Goal: Task Accomplishment & Management: Manage account settings

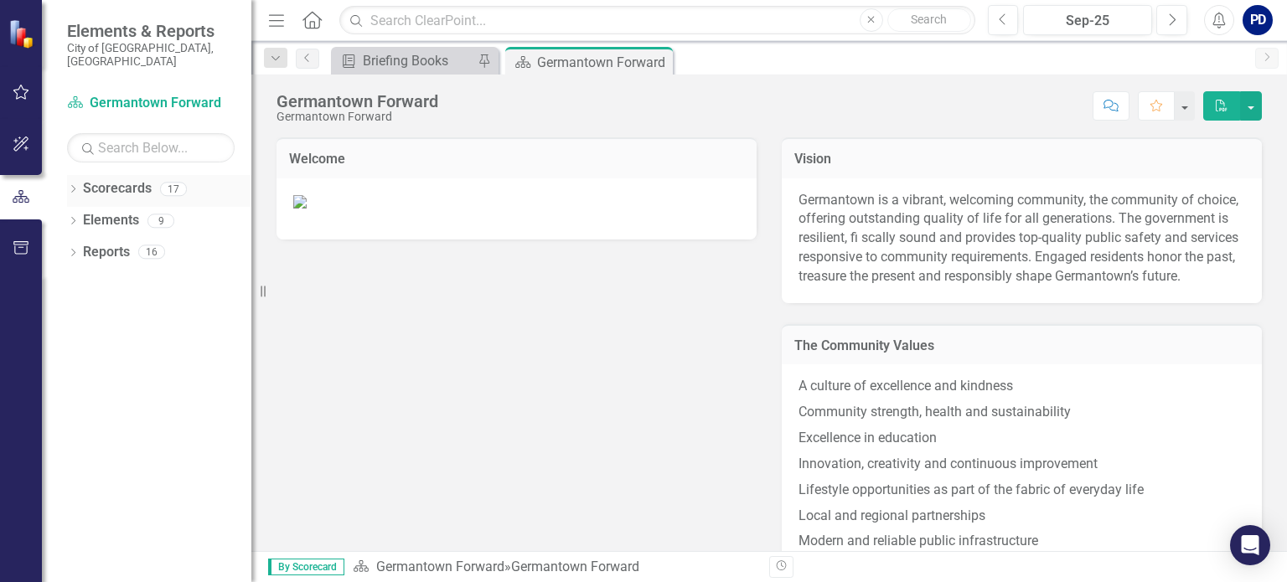
click at [75, 186] on icon "Dropdown" at bounding box center [73, 190] width 12 height 9
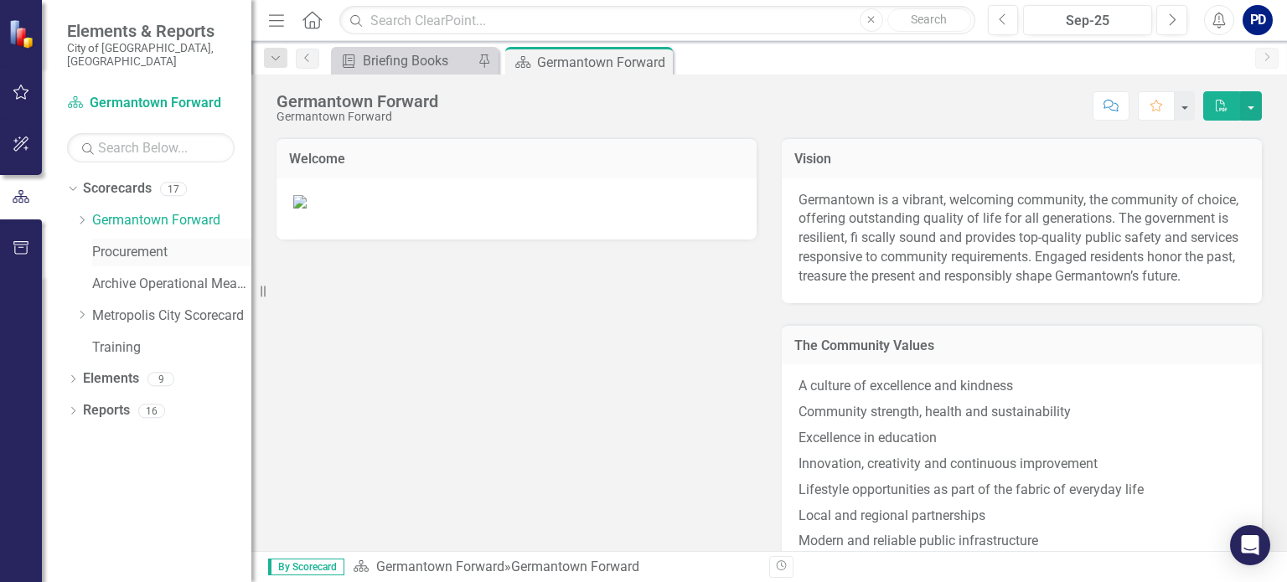
click at [104, 243] on link "Procurement" at bounding box center [171, 252] width 159 height 19
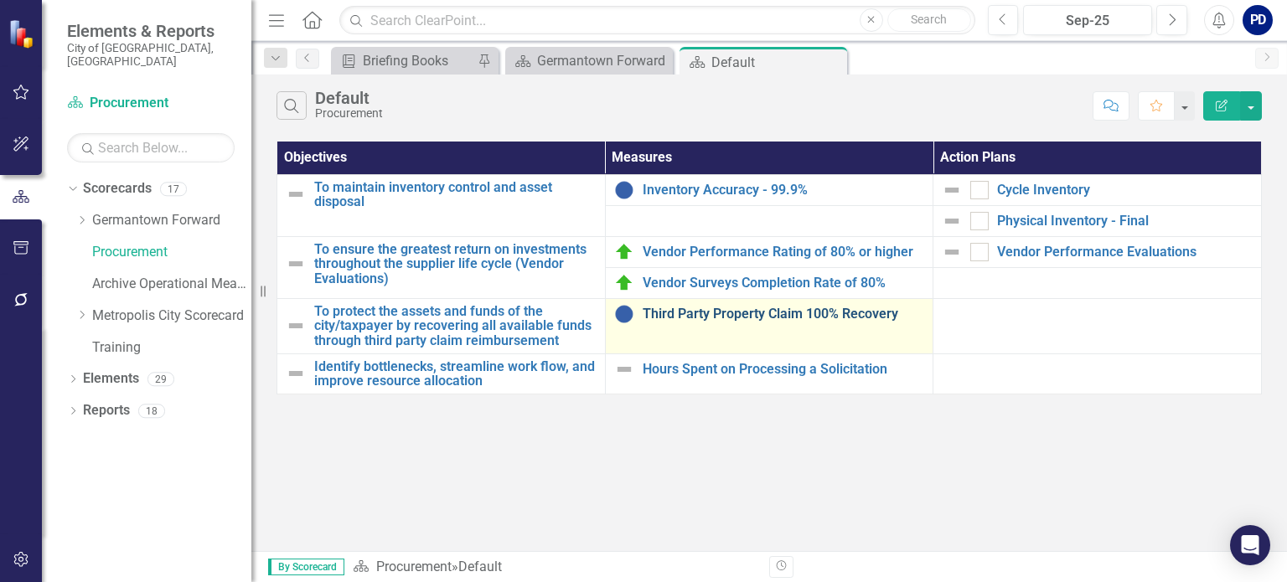
click at [714, 313] on link "Third Party Property Claim 100% Recovery" at bounding box center [784, 314] width 282 height 15
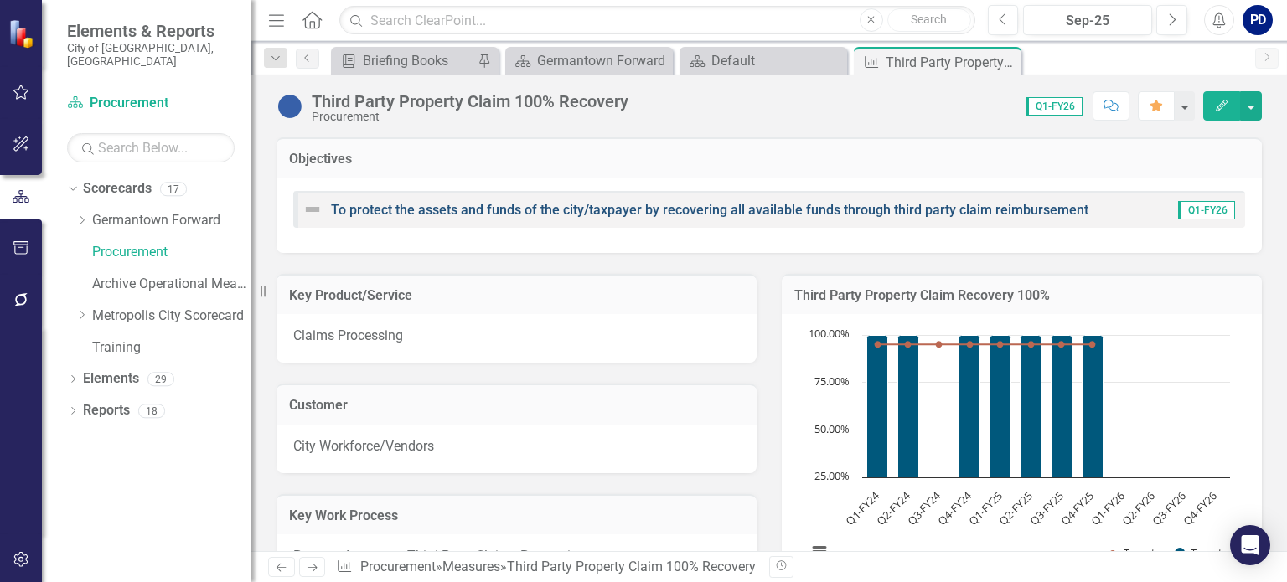
click at [593, 214] on link "To protect the assets and funds of the city/taxpayer by recovering all availabl…" at bounding box center [709, 210] width 757 height 16
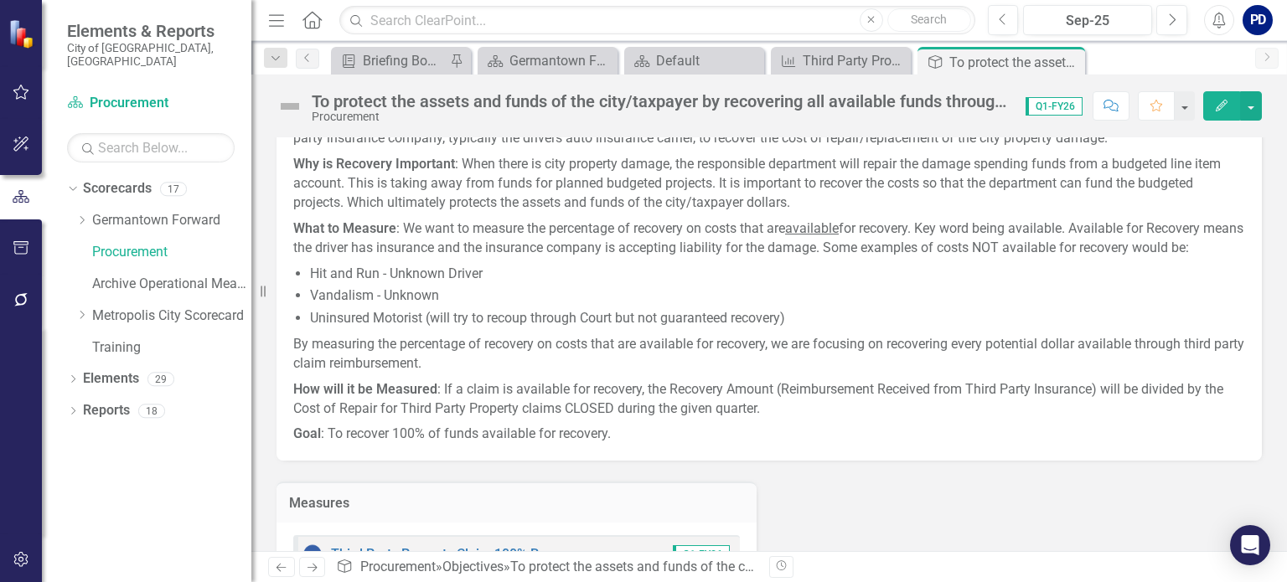
scroll to position [161, 0]
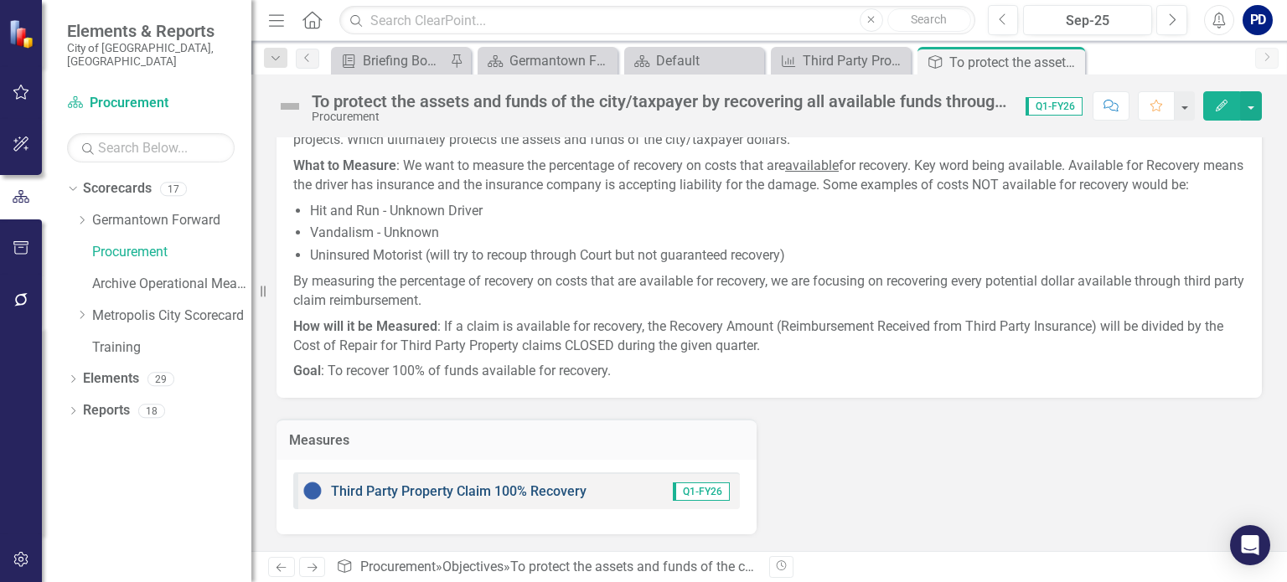
click at [510, 493] on link "Third Party Property Claim 100% Recovery" at bounding box center [459, 491] width 256 height 16
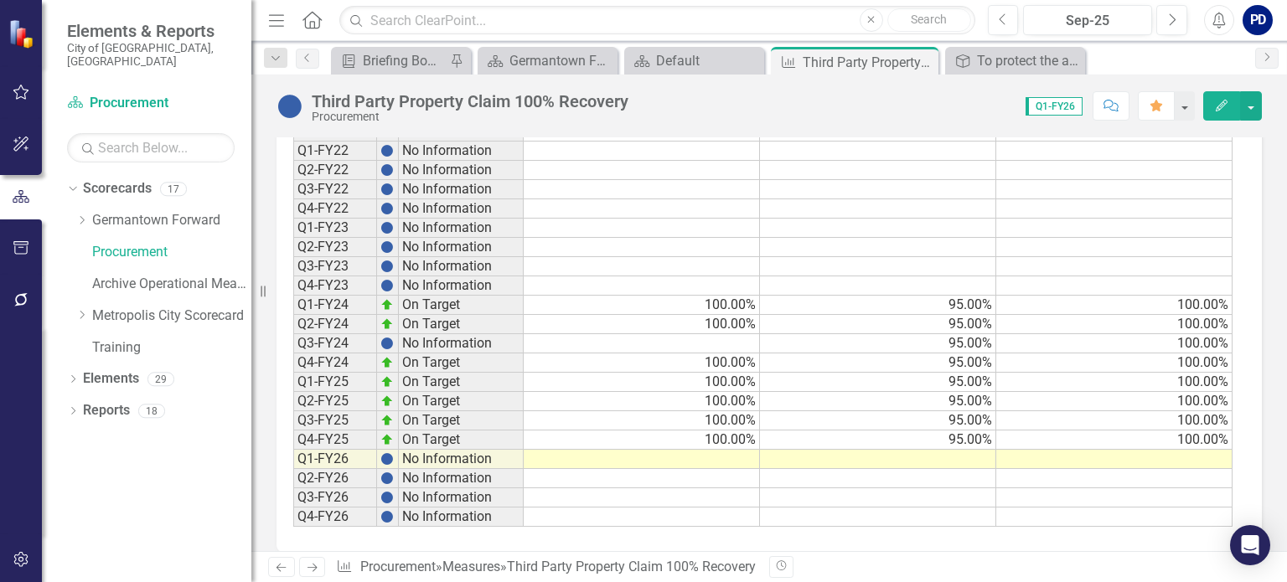
scroll to position [1590, 0]
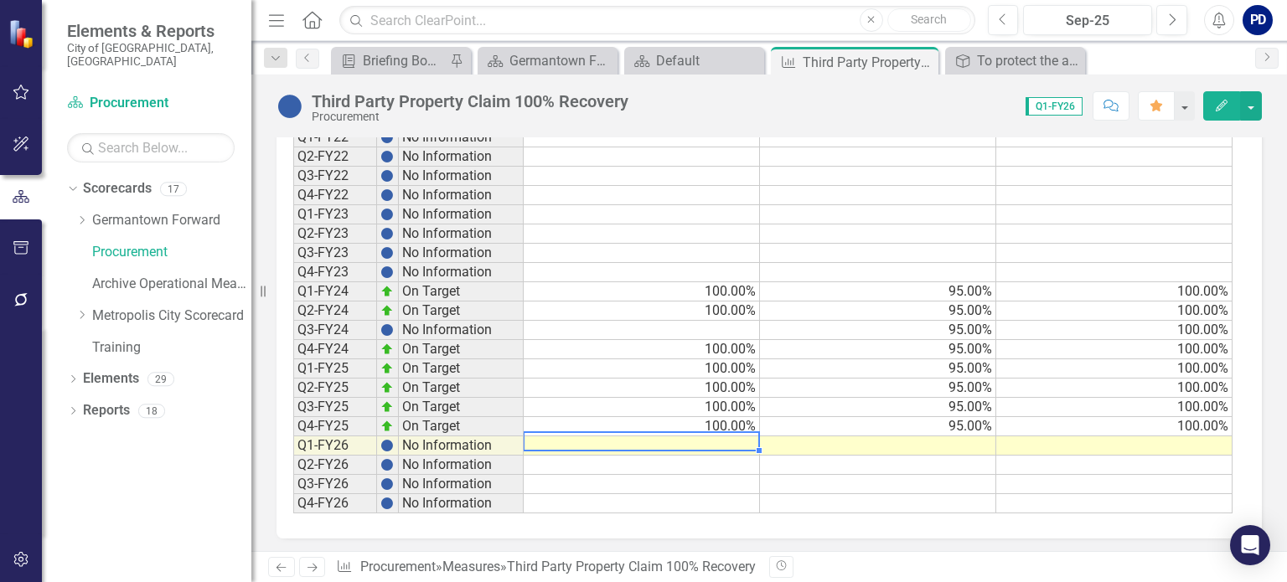
click at [680, 437] on td at bounding box center [642, 446] width 236 height 19
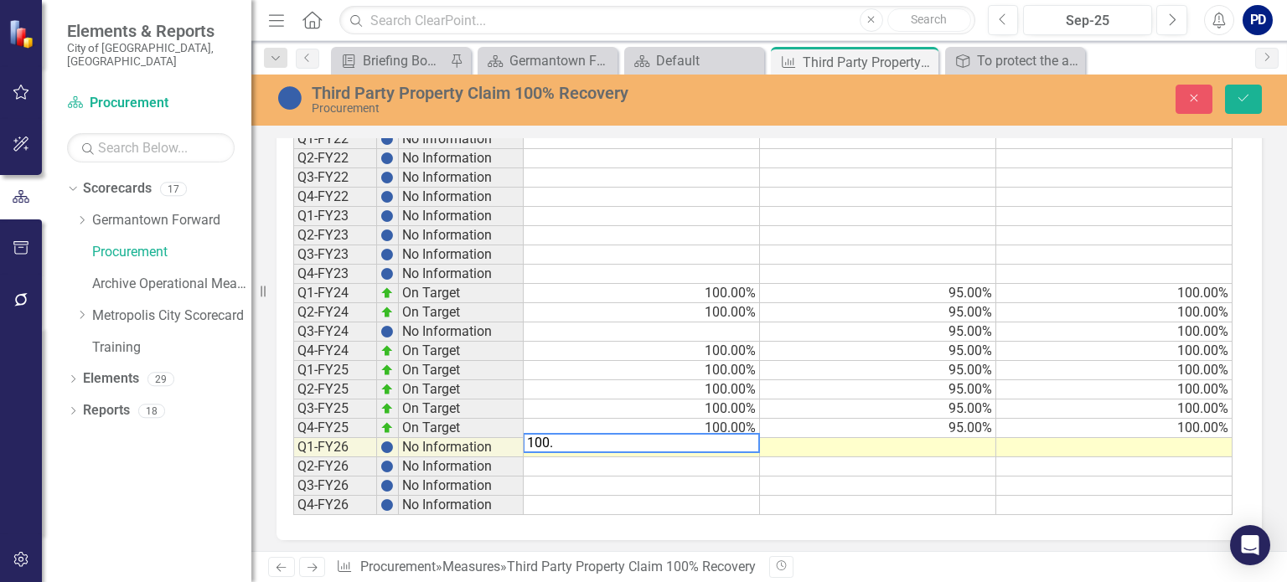
type textarea "100"
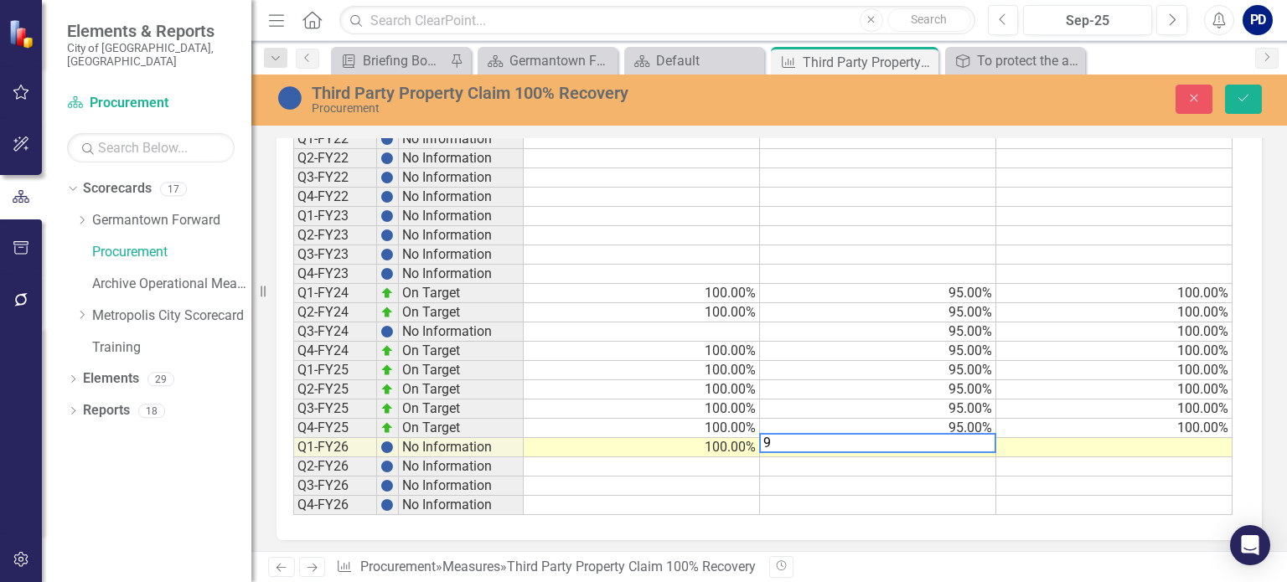
type textarea "95"
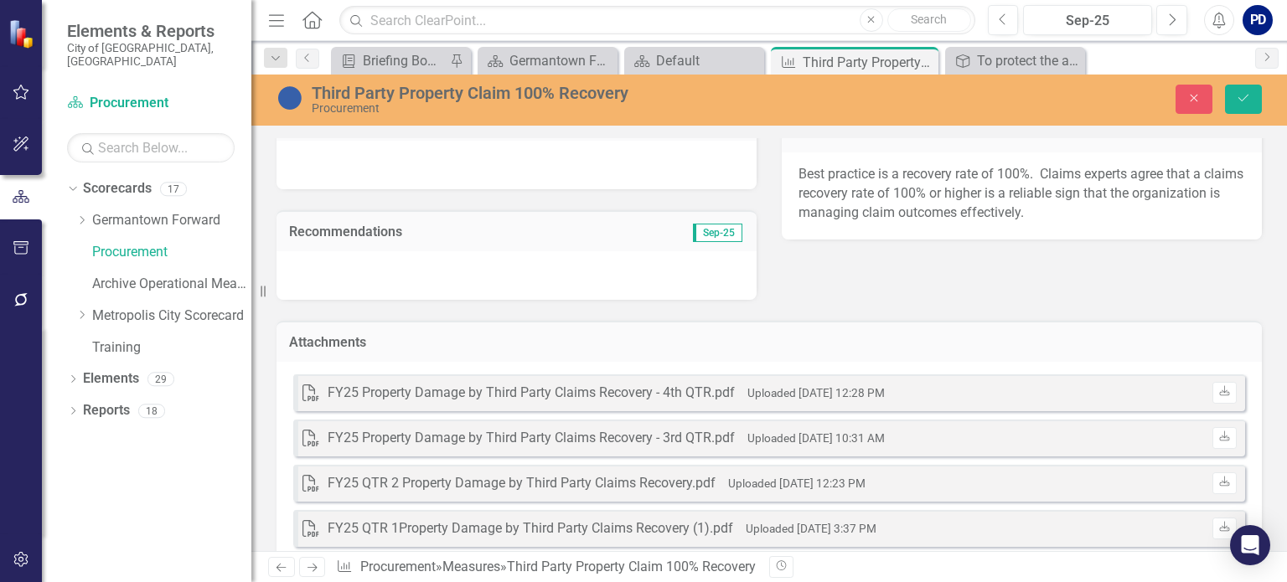
scroll to position [503, 0]
type textarea "100"
click at [602, 350] on td "Attachments" at bounding box center [769, 347] width 960 height 22
click at [613, 348] on h3 "Attachments" at bounding box center [769, 345] width 960 height 15
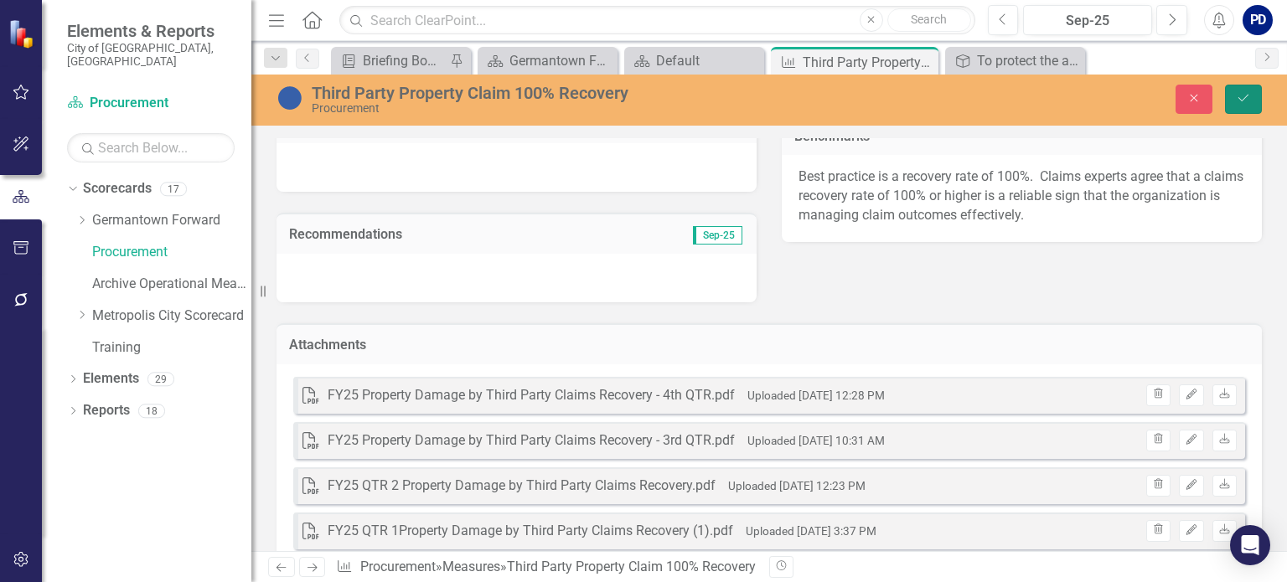
click at [1240, 101] on icon "Save" at bounding box center [1243, 98] width 15 height 12
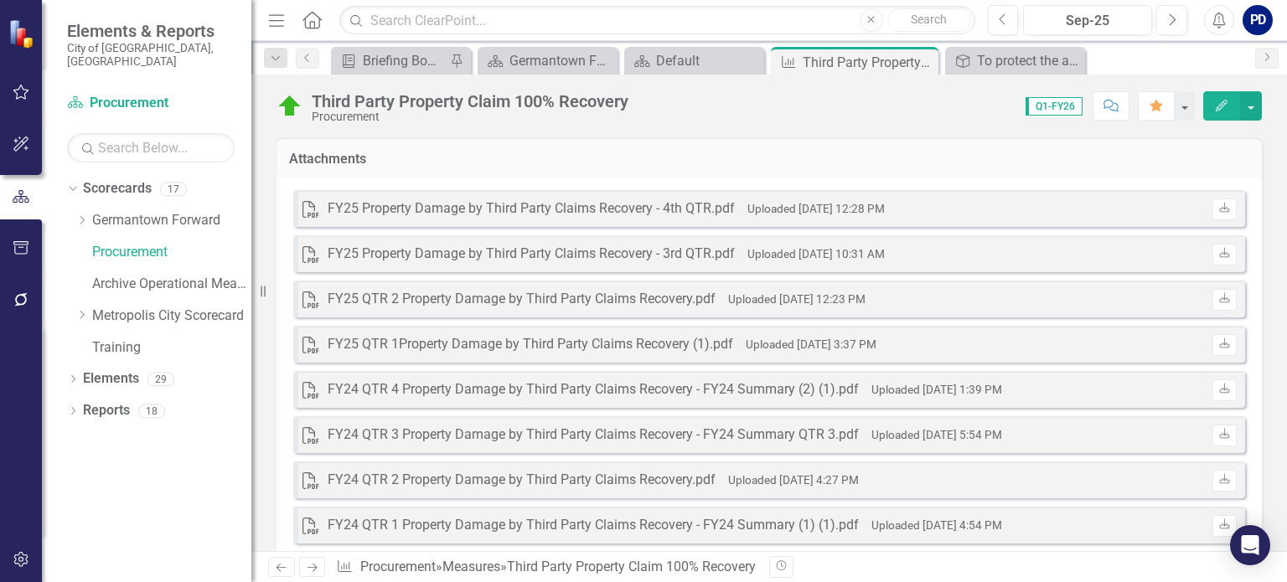
scroll to position [586, 0]
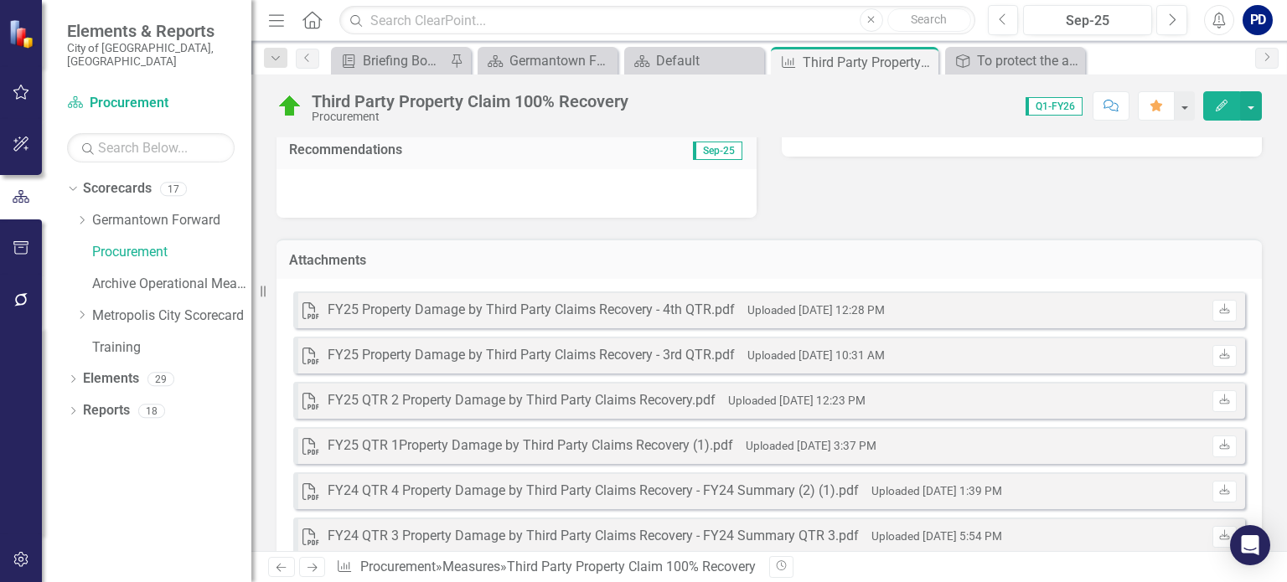
click at [631, 268] on td "Attachments" at bounding box center [769, 262] width 960 height 22
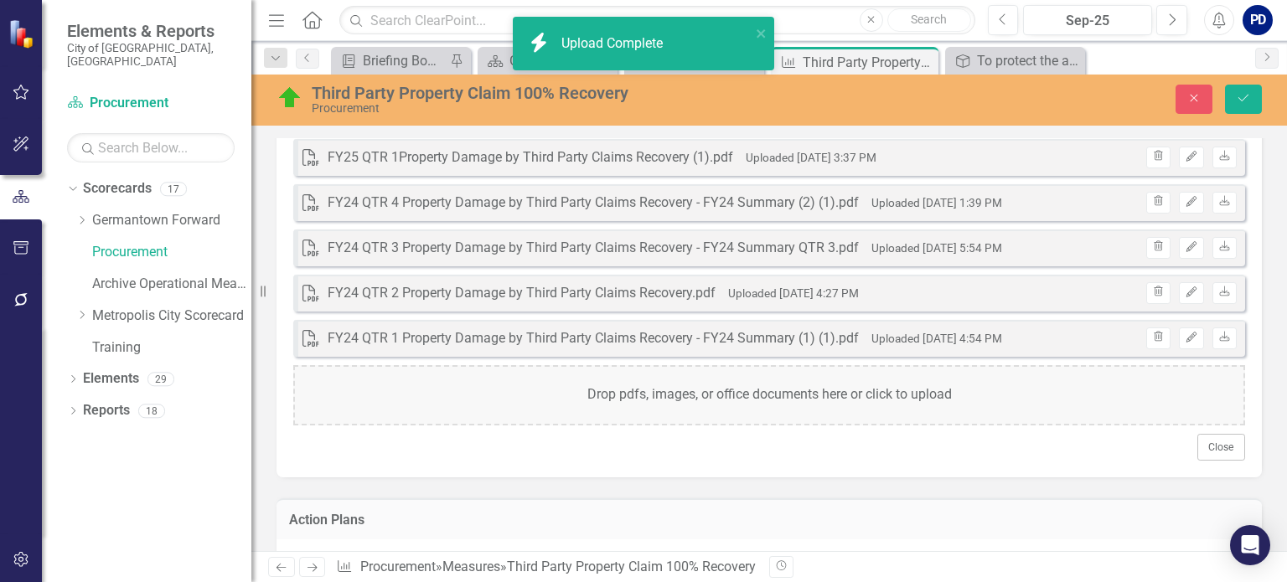
scroll to position [967, 0]
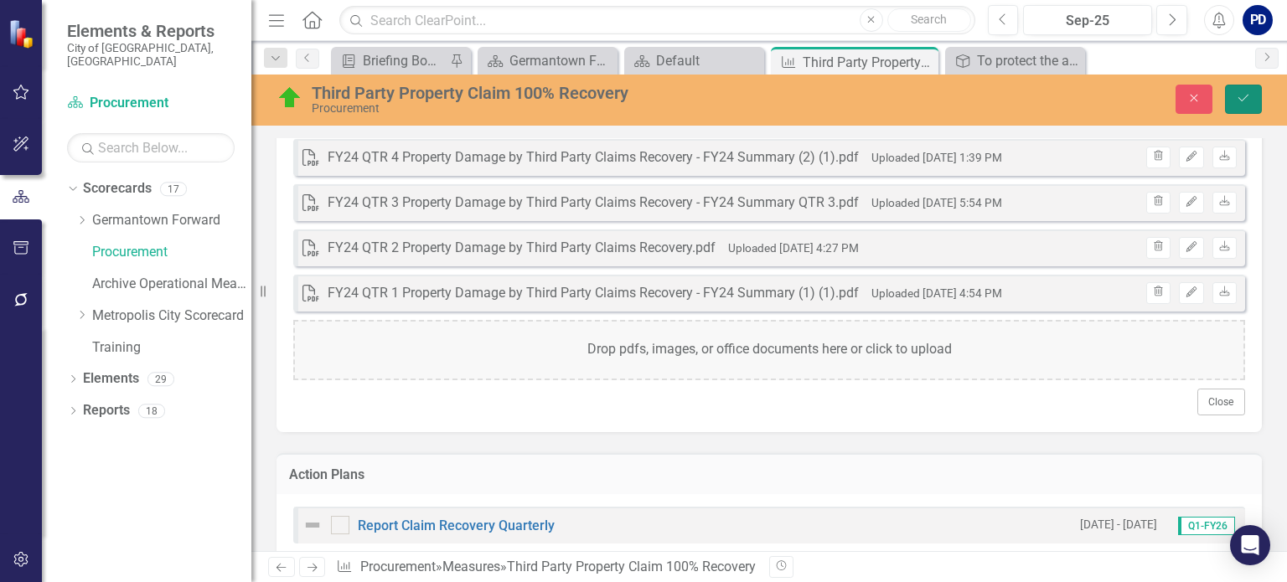
click at [1246, 101] on icon "Save" at bounding box center [1243, 98] width 15 height 12
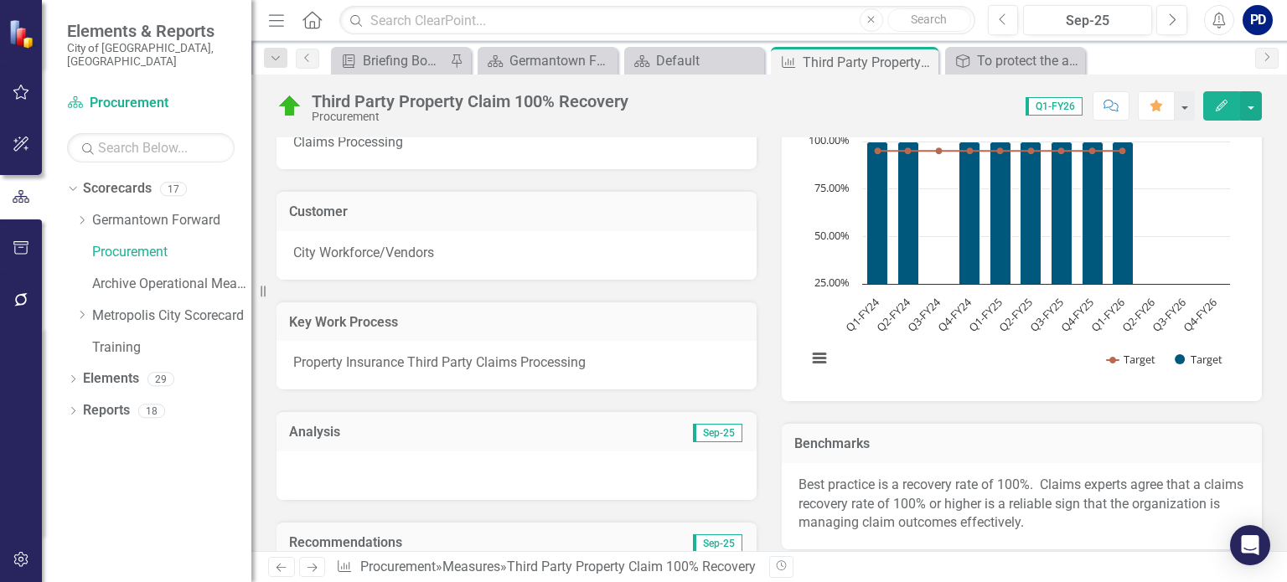
scroll to position [0, 0]
